Goal: Task Accomplishment & Management: Manage account settings

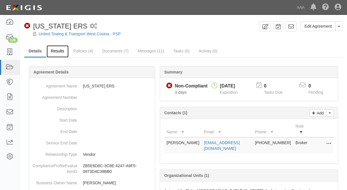
click at [54, 50] on link "Results" at bounding box center [58, 51] width 22 height 12
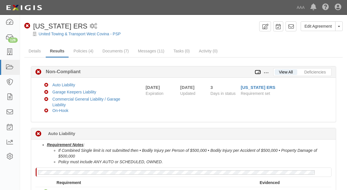
click at [257, 73] on icon at bounding box center [257, 73] width 6 height 4
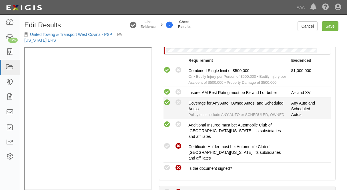
scroll to position [216, 0]
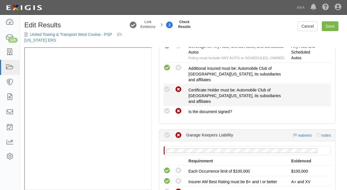
click at [167, 86] on div "Compliant Waived: Non-Compliant" at bounding box center [175, 89] width 25 height 7
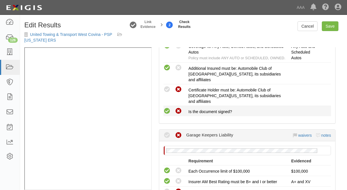
click at [169, 108] on icon at bounding box center [166, 111] width 7 height 7
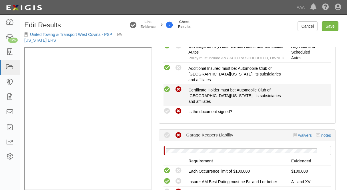
radio input "true"
click at [168, 90] on icon at bounding box center [166, 89] width 7 height 7
radio input "true"
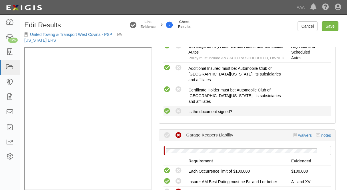
scroll to position [297, 0]
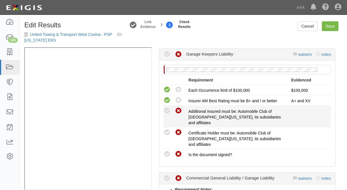
click at [167, 108] on icon at bounding box center [166, 111] width 7 height 7
radio input "true"
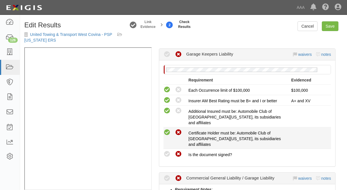
click at [167, 129] on icon at bounding box center [166, 132] width 7 height 7
radio input "true"
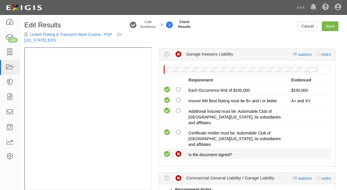
click at [165, 151] on icon at bounding box center [166, 154] width 7 height 7
radio input "true"
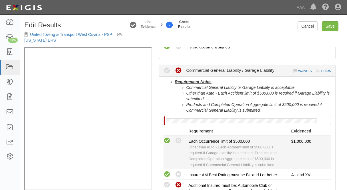
scroll to position [459, 0]
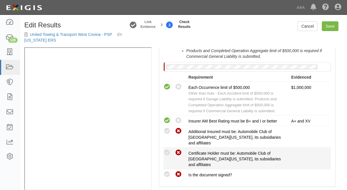
drag, startPoint x: 168, startPoint y: 114, endPoint x: 168, endPoint y: 124, distance: 10.9
click at [168, 128] on icon at bounding box center [166, 131] width 7 height 7
radio input "true"
click at [168, 150] on icon at bounding box center [166, 153] width 7 height 7
radio input "true"
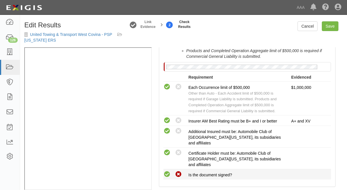
click at [167, 171] on icon at bounding box center [166, 174] width 7 height 7
radio input "true"
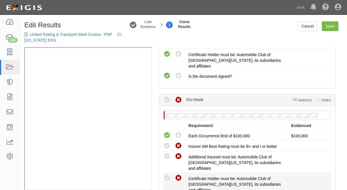
scroll to position [567, 0]
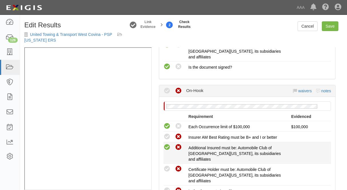
click at [166, 144] on icon at bounding box center [166, 147] width 7 height 7
radio input "true"
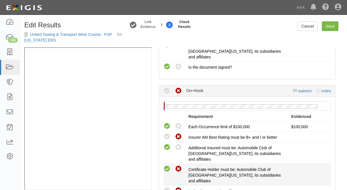
click at [165, 166] on icon at bounding box center [166, 169] width 7 height 7
radio input "true"
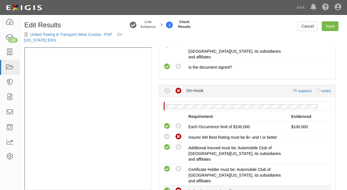
click at [168, 188] on icon at bounding box center [166, 191] width 7 height 7
radio input "true"
click at [324, 89] on link "notes" at bounding box center [326, 91] width 10 height 5
radio input "true"
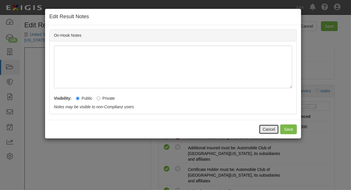
click at [267, 133] on button "Cancel" at bounding box center [269, 130] width 20 height 10
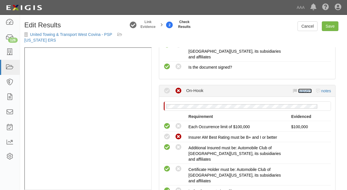
click at [299, 89] on link "waivers" at bounding box center [304, 91] width 13 height 5
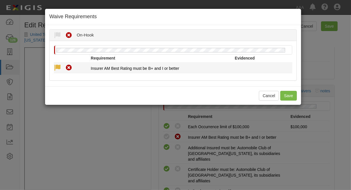
click at [58, 67] on icon at bounding box center [57, 68] width 7 height 7
radio input "true"
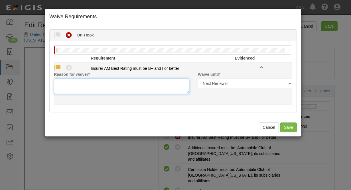
click at [71, 81] on textarea "Reason for waiver *" at bounding box center [122, 86] width 136 height 15
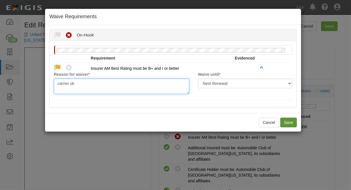
type textarea "carrier ok"
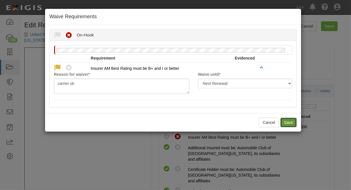
click at [282, 128] on button "Save" at bounding box center [289, 123] width 17 height 10
radio input "true"
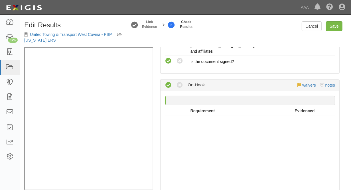
scroll to position [452, 0]
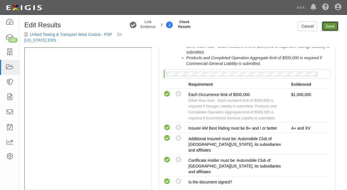
click at [329, 24] on link "Save" at bounding box center [329, 26] width 17 height 10
radio input "true"
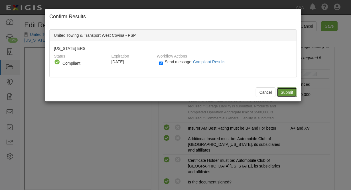
click at [287, 92] on input "Submit" at bounding box center [287, 93] width 20 height 10
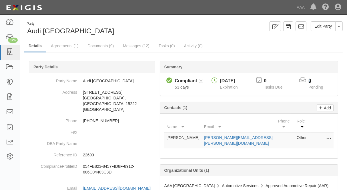
click at [309, 81] on link "2" at bounding box center [309, 81] width 3 height 5
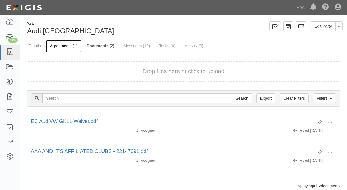
click at [58, 49] on link "Agreements (1)" at bounding box center [64, 46] width 36 height 12
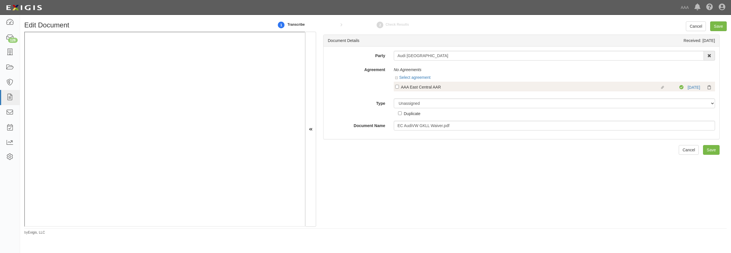
click at [417, 85] on div "AAA East Central AAR" at bounding box center [530, 87] width 259 height 6
click at [399, 85] on input "Linked agreement AAA East Central AAR Linked agreement" at bounding box center [397, 87] width 4 height 4
checkbox input "true"
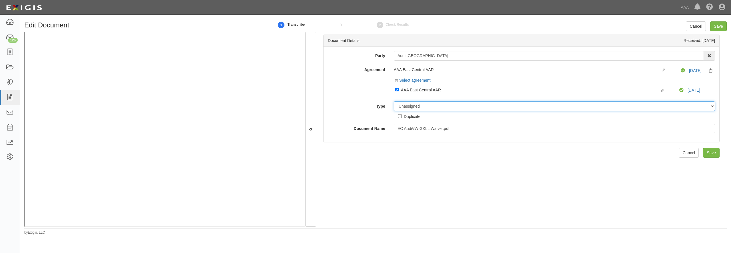
click at [416, 108] on select "Unassigned Binder Cancellation Notice Certificate Contract Endorsement Insuranc…" at bounding box center [554, 106] width 321 height 10
select select "OtherDetail"
click option "Other Document" at bounding box center [0, 0] width 0 height 0
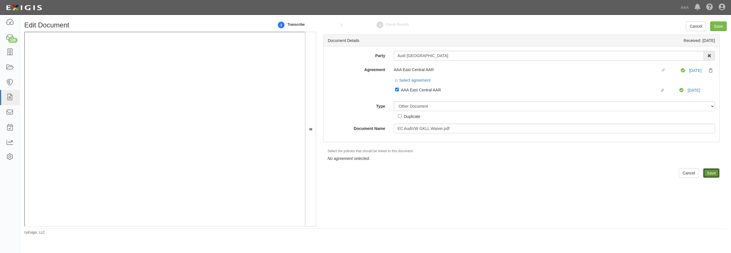
click at [703, 174] on input "Save" at bounding box center [711, 173] width 17 height 10
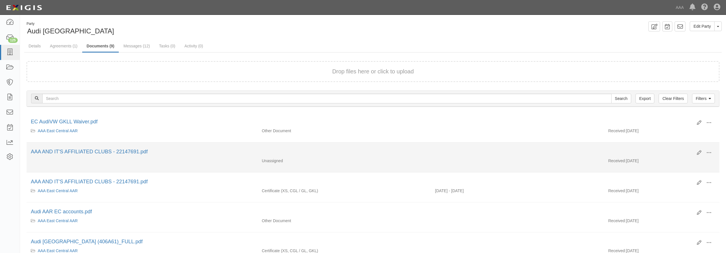
click at [376, 154] on div "AAA AND IT'S AFFILIATED CLUBS - 22147691.pdf" at bounding box center [362, 151] width 662 height 7
click at [698, 151] on icon at bounding box center [699, 152] width 5 height 5
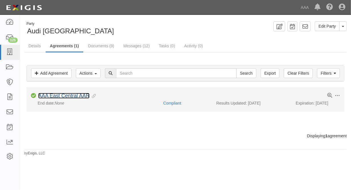
click at [60, 95] on link "AAA East Central AAR" at bounding box center [63, 96] width 51 height 6
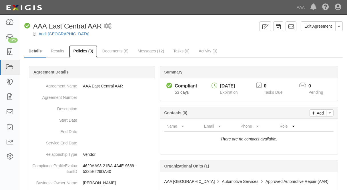
click at [84, 49] on link "Policies (3)" at bounding box center [83, 51] width 28 height 12
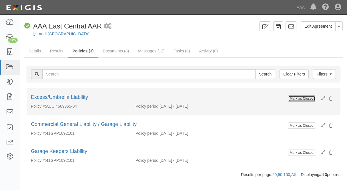
click at [291, 96] on button "Mark as Closed" at bounding box center [301, 99] width 27 height 6
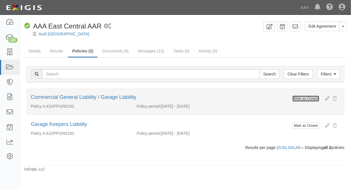
click at [295, 100] on button "Mark as Closed" at bounding box center [306, 99] width 27 height 6
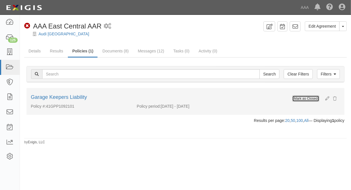
click at [306, 98] on button "Mark as Closed" at bounding box center [306, 99] width 27 height 6
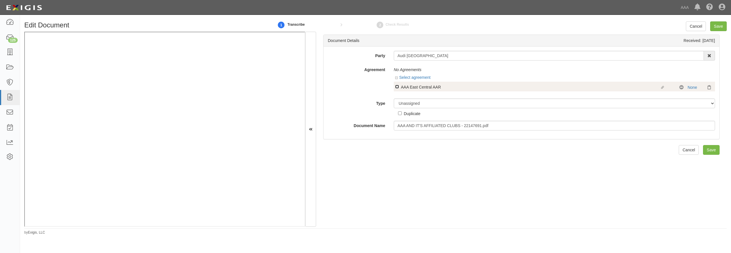
click at [397, 86] on input "Linked agreement AAA East Central AAR Linked agreement" at bounding box center [397, 87] width 4 height 4
checkbox input "true"
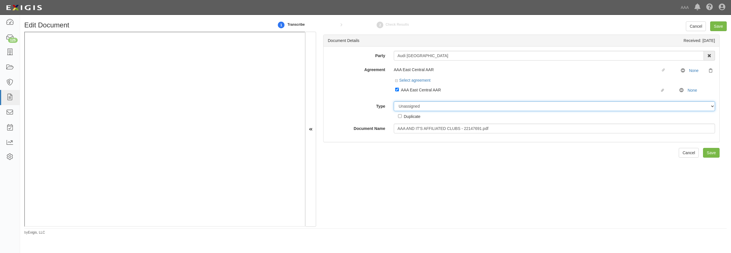
click at [394, 101] on select "Unassigned Binder Cancellation Notice Certificate Contract Endorsement Insuranc…" at bounding box center [554, 106] width 321 height 10
select select "CertificateDetail"
click option "Certificate" at bounding box center [0, 0] width 0 height 0
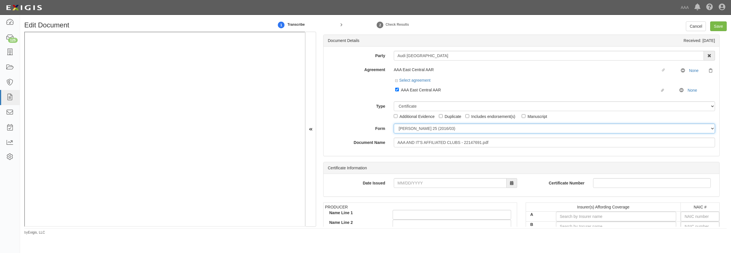
click at [394, 124] on select "ACORD 25 (2016/03) ACORD 101 ACORD 855 NY (2014/05) General" at bounding box center [554, 129] width 321 height 10
select select "GeneralFormDetail"
click option "General" at bounding box center [0, 0] width 0 height 0
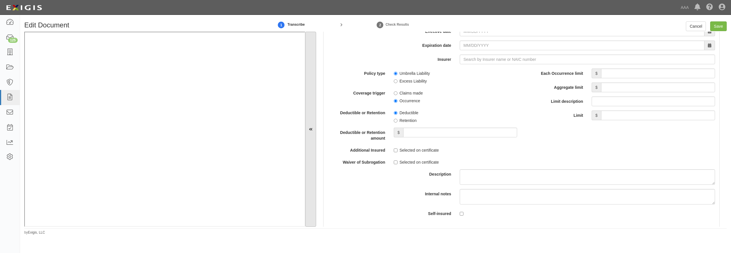
scroll to position [1151, 0]
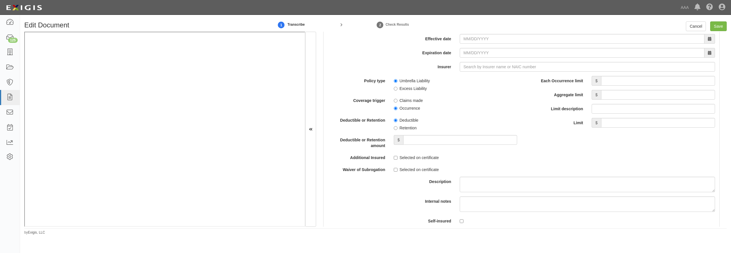
click at [492, 30] on input "* Policy number" at bounding box center [587, 25] width 255 height 10
type input "AUC456936504"
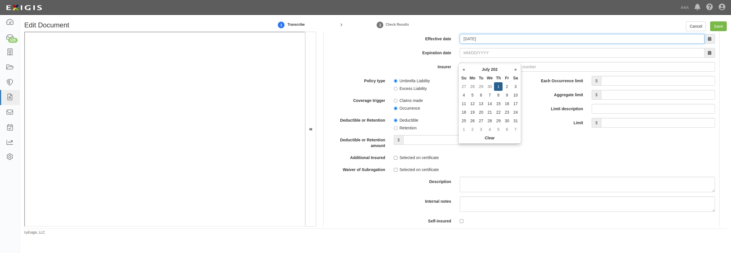
type input "07/01/2025"
type input "07/01/2026"
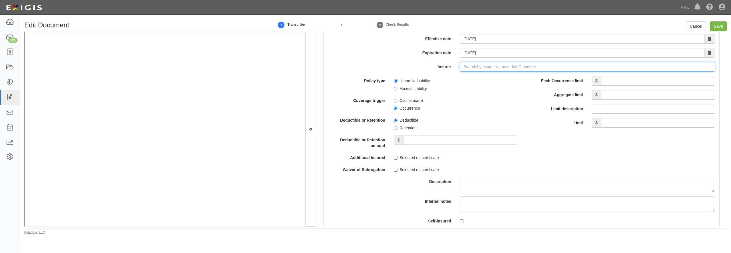
type input "21st Century Advantage Insurance Company (25232) NR Rating"
type input "2"
click at [454, 81] on div "American Guarantee and Liability Ins Co ( 26247 ) A+ XV Rating" at bounding box center [484, 77] width 123 height 7
type input "American Guarantee and Liability Ins Co (26247) A+ XV Rating"
click at [611, 86] on input "Each Occurrence limit" at bounding box center [658, 81] width 114 height 10
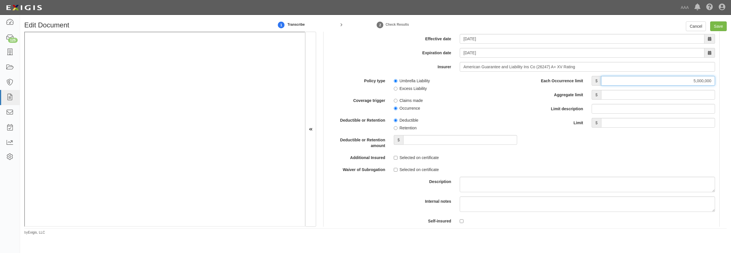
type input "5,000,000"
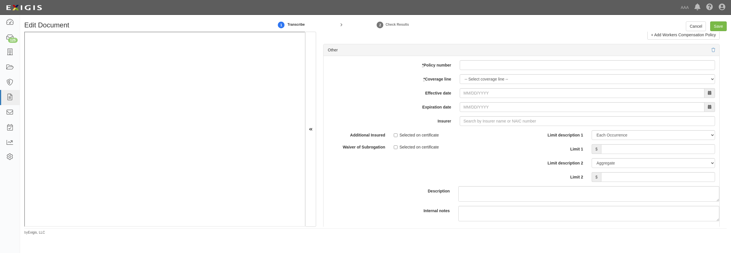
scroll to position [1617, 0]
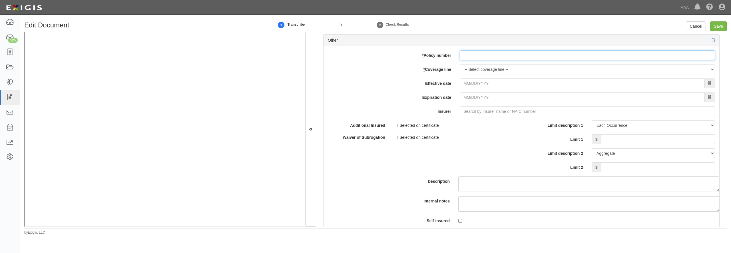
click at [490, 60] on input "* Policy number" at bounding box center [587, 56] width 255 height 10
type input "41GPP1092101"
select select "70"
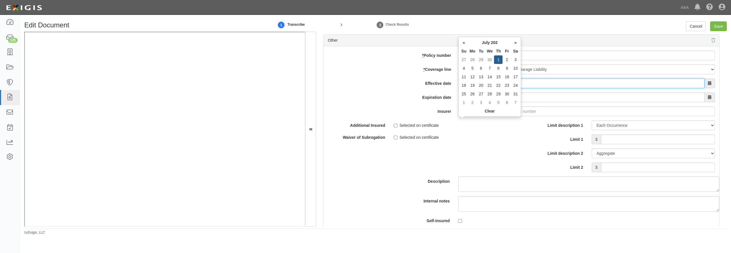
type input "07/01/2025"
type input "07/01/2026"
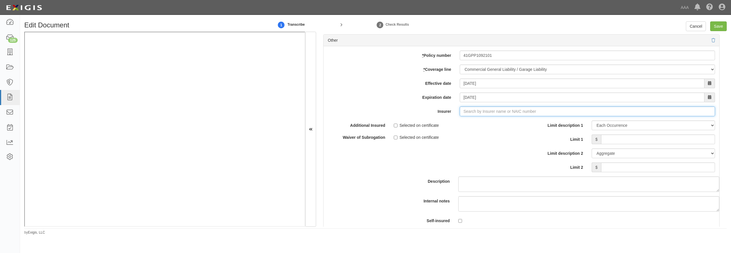
type input "180 Seguros S.A. (0) NR Rating"
type input "1"
click at [455, 126] on div "Arch Insurance Company ( 11150 ) A+ XV Rating" at bounding box center [471, 121] width 96 height 7
type input "Arch Insurance Company (11150) A+ XV Rating"
click at [612, 144] on input "Limit 1" at bounding box center [658, 139] width 114 height 10
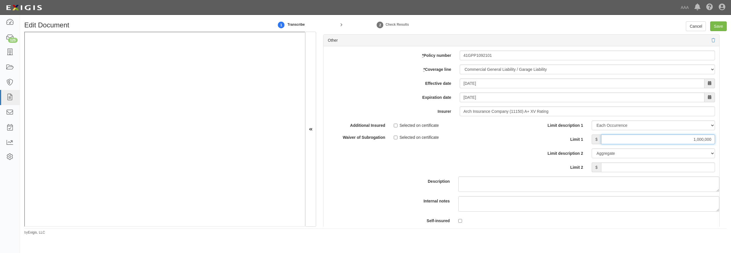
type input "1,000,000"
type input "2,000,000"
click at [720, 22] on input "Save" at bounding box center [718, 26] width 17 height 10
type input "5000000"
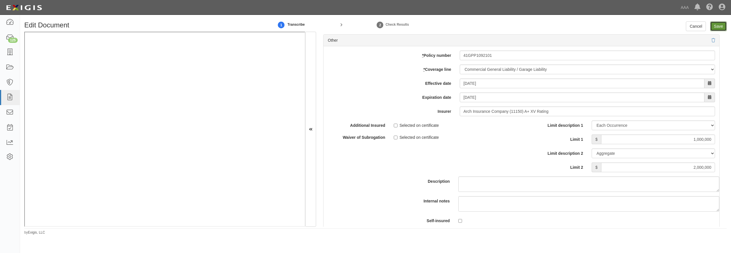
type input "1000000"
type input "2000000"
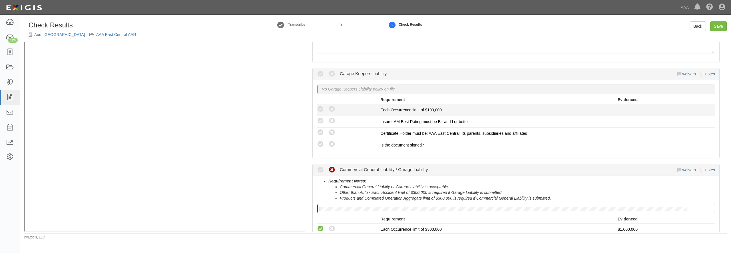
scroll to position [82, 0]
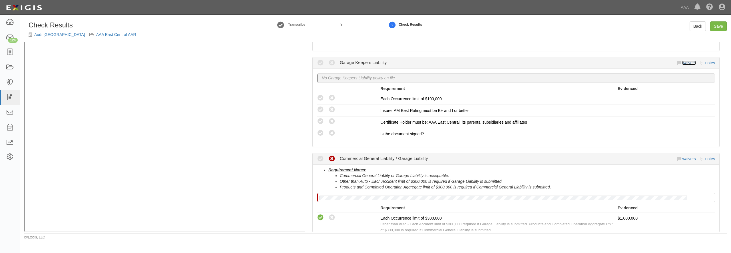
click at [687, 64] on link "waivers" at bounding box center [688, 63] width 13 height 5
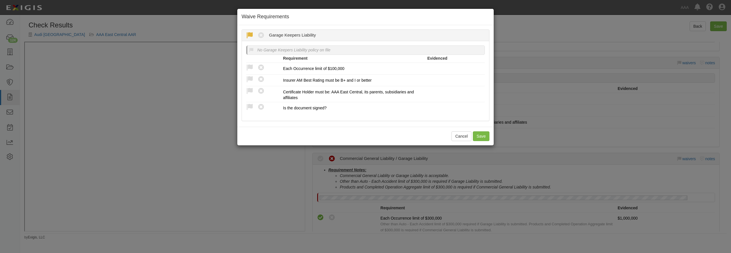
click at [251, 37] on icon at bounding box center [249, 35] width 7 height 7
radio input "true"
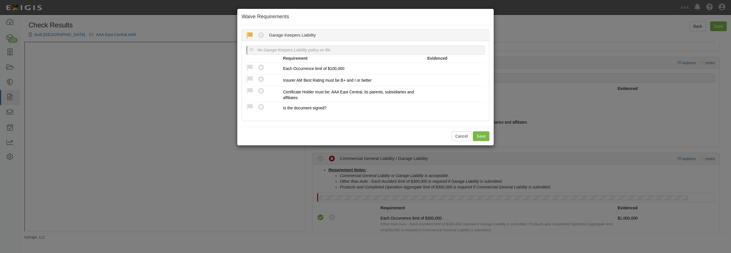
radio input "true"
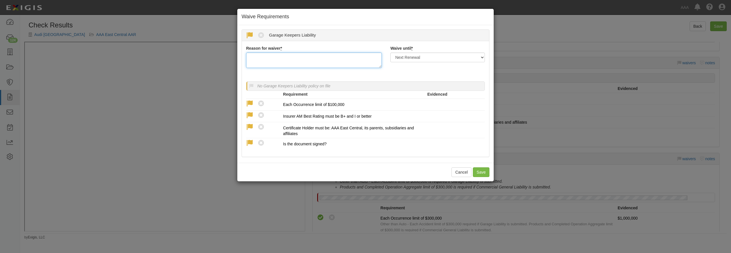
click at [259, 62] on textarea "Reason for waiver *" at bounding box center [314, 60] width 136 height 15
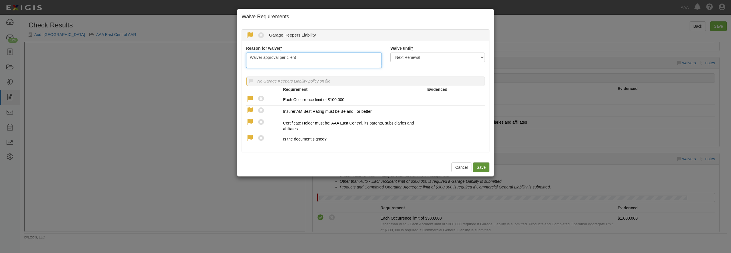
type textarea "Waiver approval per client"
click at [478, 172] on button "Save" at bounding box center [481, 167] width 17 height 10
radio input "true"
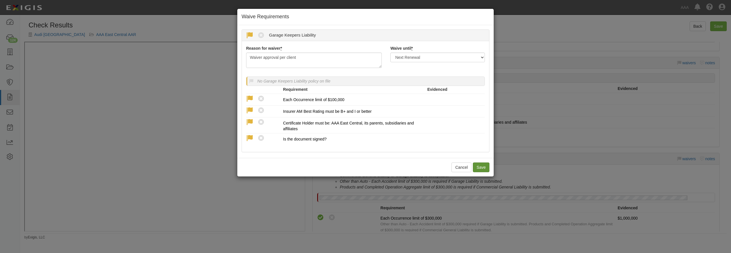
radio input "true"
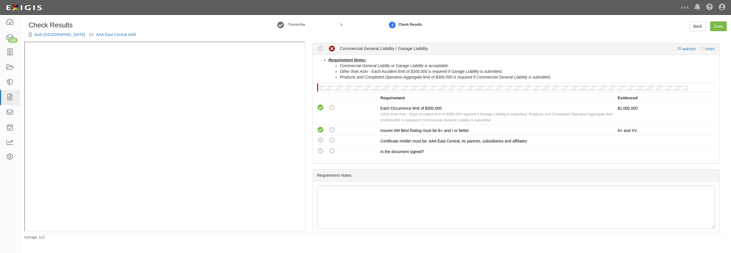
scroll to position [206, 0]
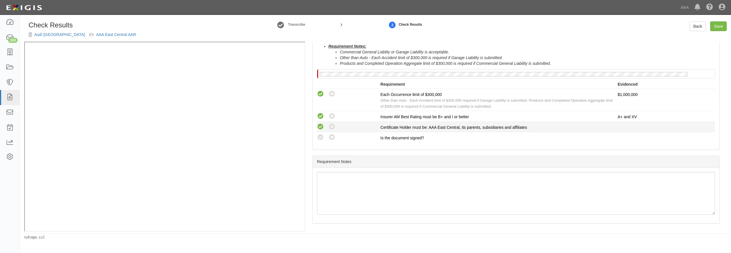
click at [321, 125] on icon at bounding box center [320, 126] width 7 height 7
radio input "true"
click at [318, 140] on icon at bounding box center [320, 137] width 7 height 7
radio input "true"
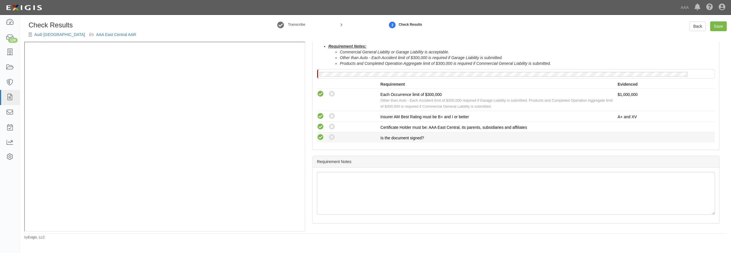
radio input "true"
click at [721, 27] on link "Save" at bounding box center [718, 26] width 17 height 10
radio input "true"
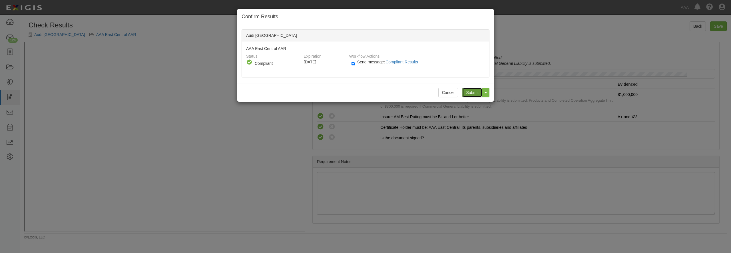
click at [469, 93] on input "Submit" at bounding box center [472, 93] width 20 height 10
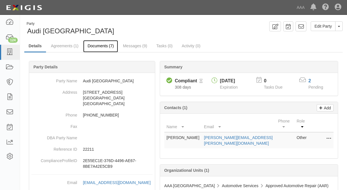
click at [100, 46] on link "Documents (7)" at bounding box center [100, 46] width 35 height 12
